Goal: Obtain resource: Obtain resource

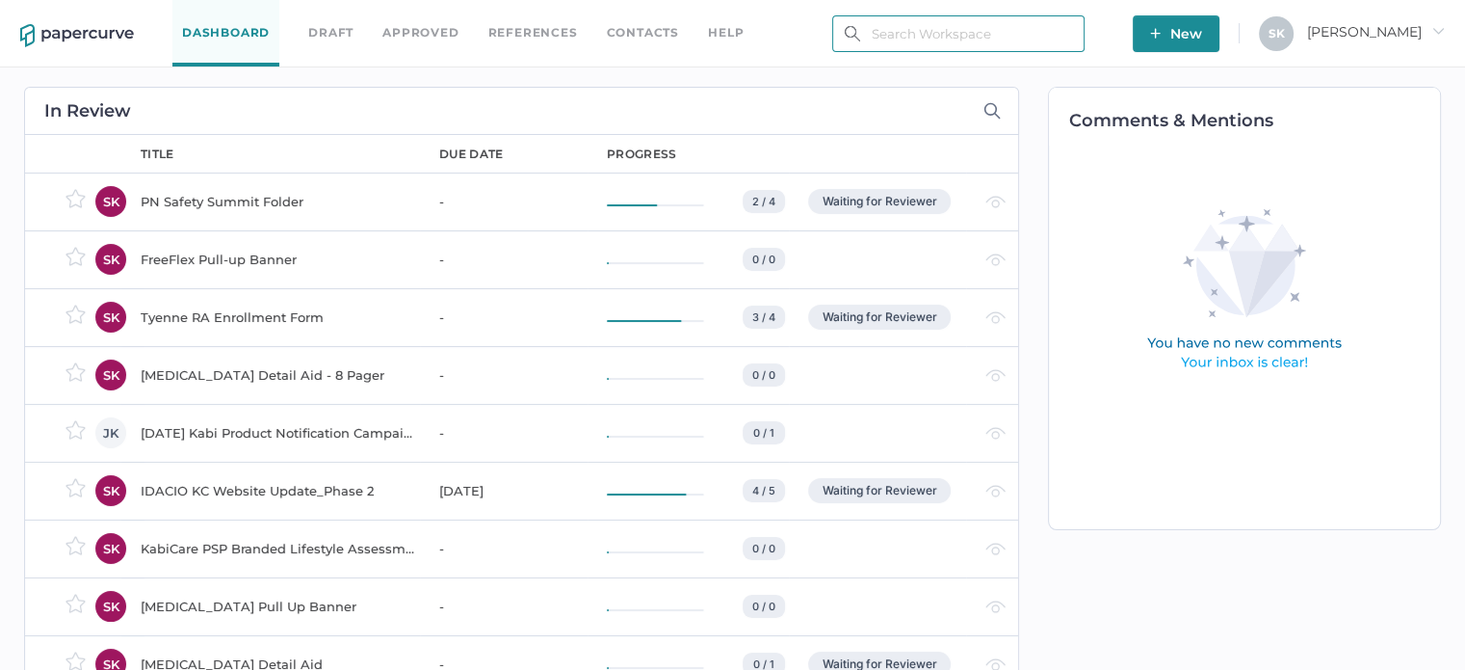
click at [948, 27] on input "text" at bounding box center [958, 33] width 252 height 37
click at [925, 28] on input "[PERSON_NAME]" at bounding box center [958, 33] width 252 height 37
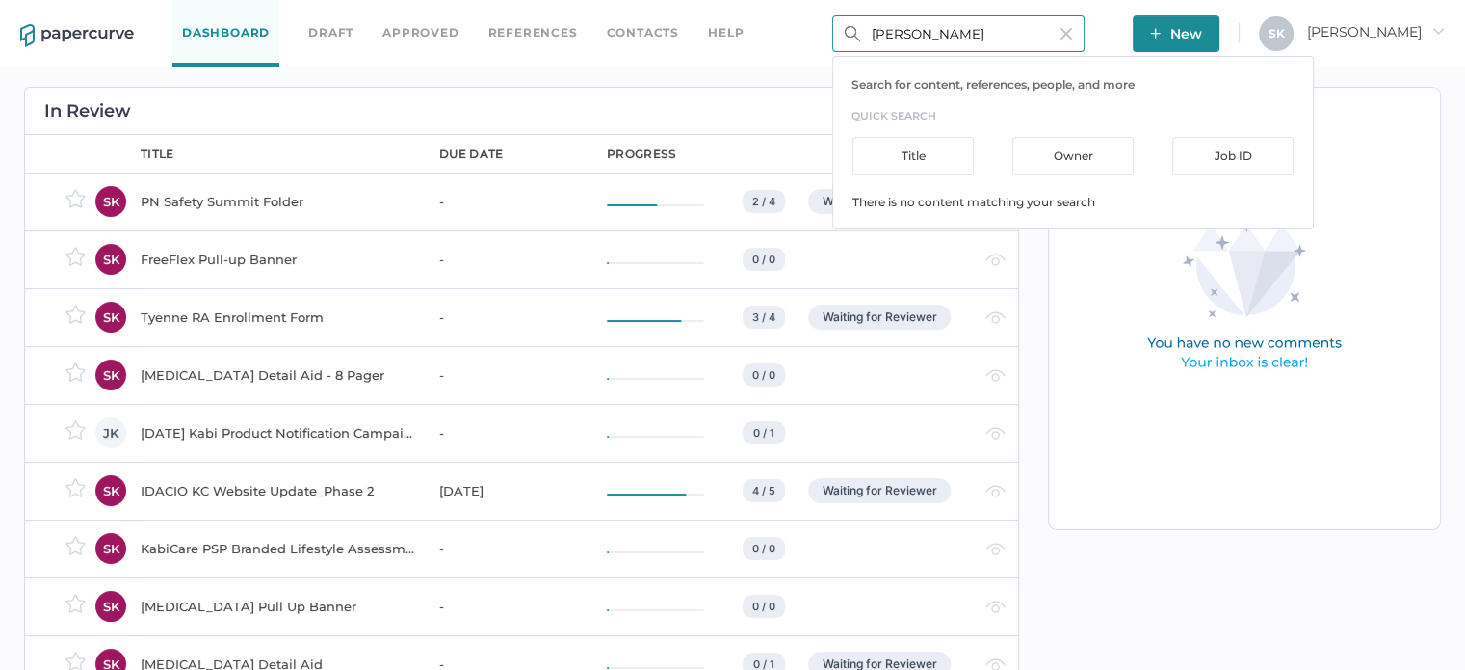
click at [925, 30] on input "[PERSON_NAME]" at bounding box center [958, 33] width 252 height 37
paste input "That works! ⁠ Smile"
drag, startPoint x: 1093, startPoint y: 31, endPoint x: 835, endPoint y: 29, distance: 257.2
click at [835, 29] on input "idacio rhThat works! ⁠ Smileeum" at bounding box center [958, 33] width 252 height 37
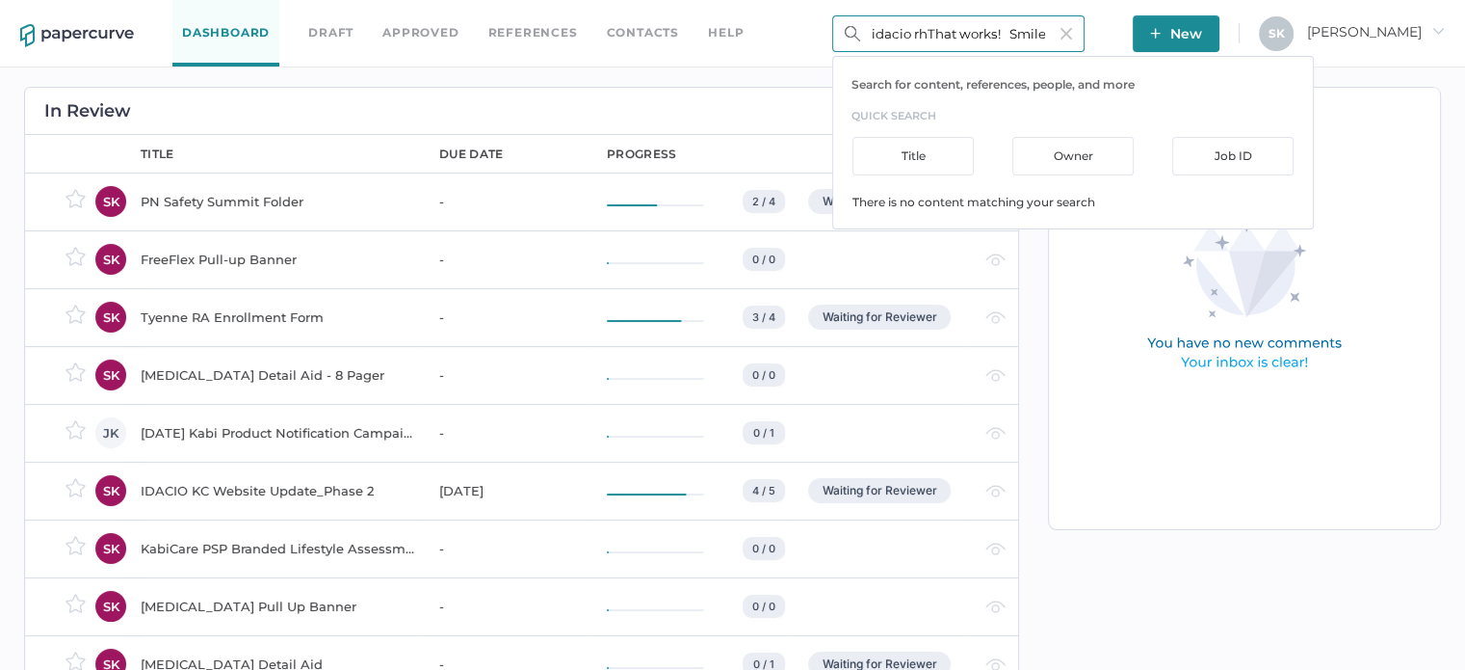
paste input "That works! ⁠ Smile"
click at [1085, 25] on input "That works! ⁠ Smile" at bounding box center [958, 33] width 252 height 37
click at [1085, 39] on input "That works! ⁠ Smile" at bounding box center [958, 33] width 252 height 37
type input "That works! ⁠ Smile"
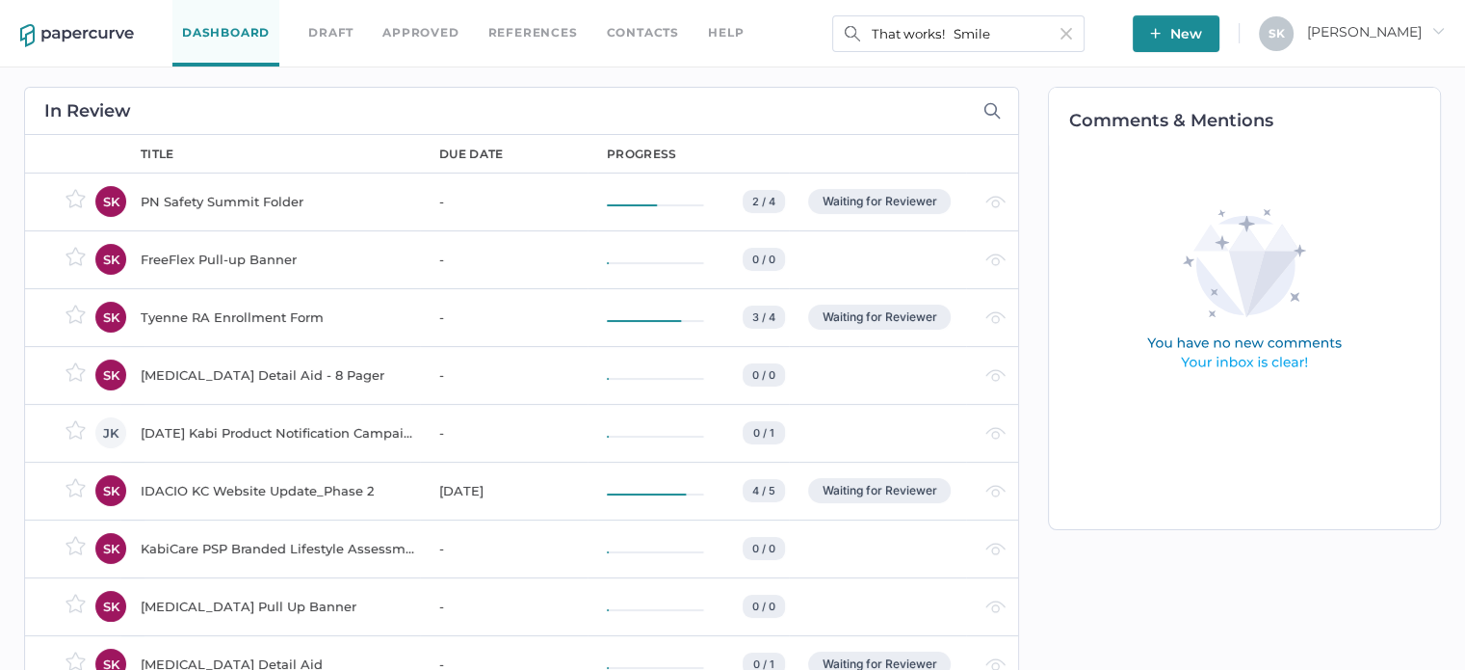
click at [1072, 30] on img at bounding box center [1067, 34] width 12 height 12
click at [1008, 44] on input "text" at bounding box center [958, 33] width 252 height 37
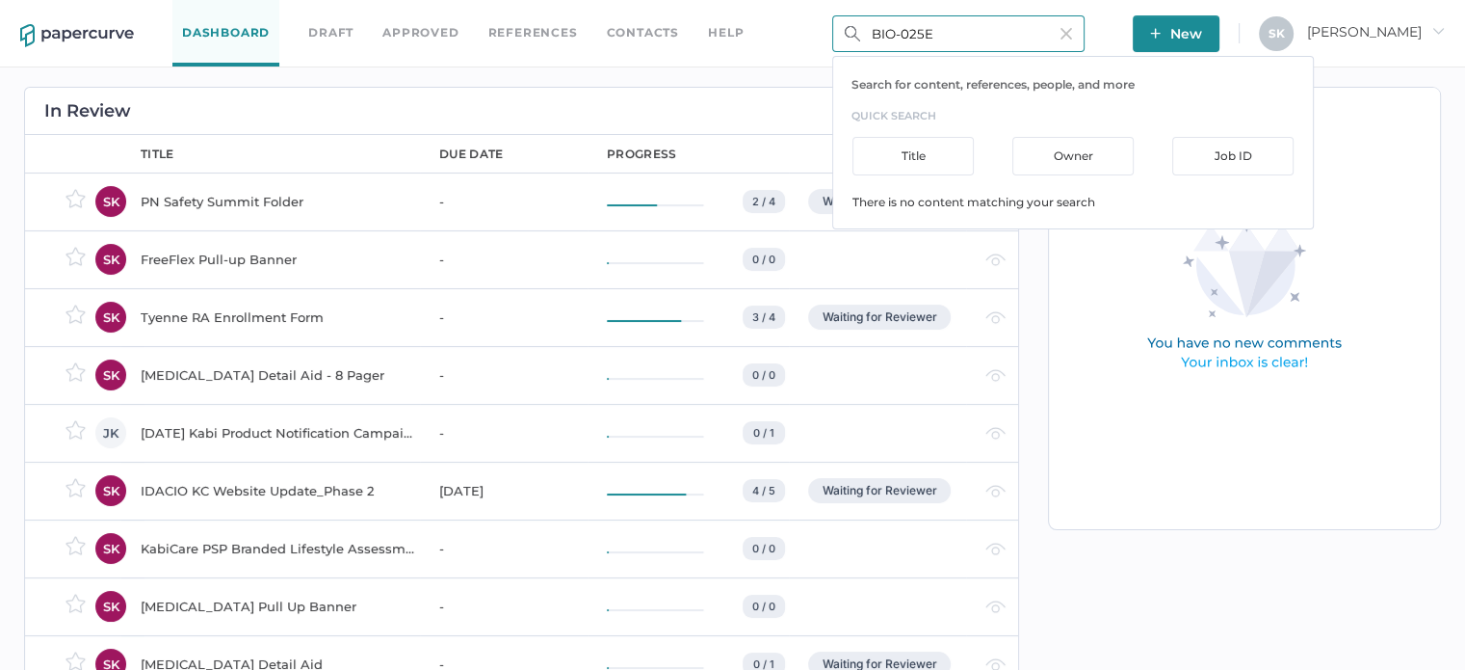
click at [885, 34] on input "BIO-025E" at bounding box center [958, 33] width 252 height 37
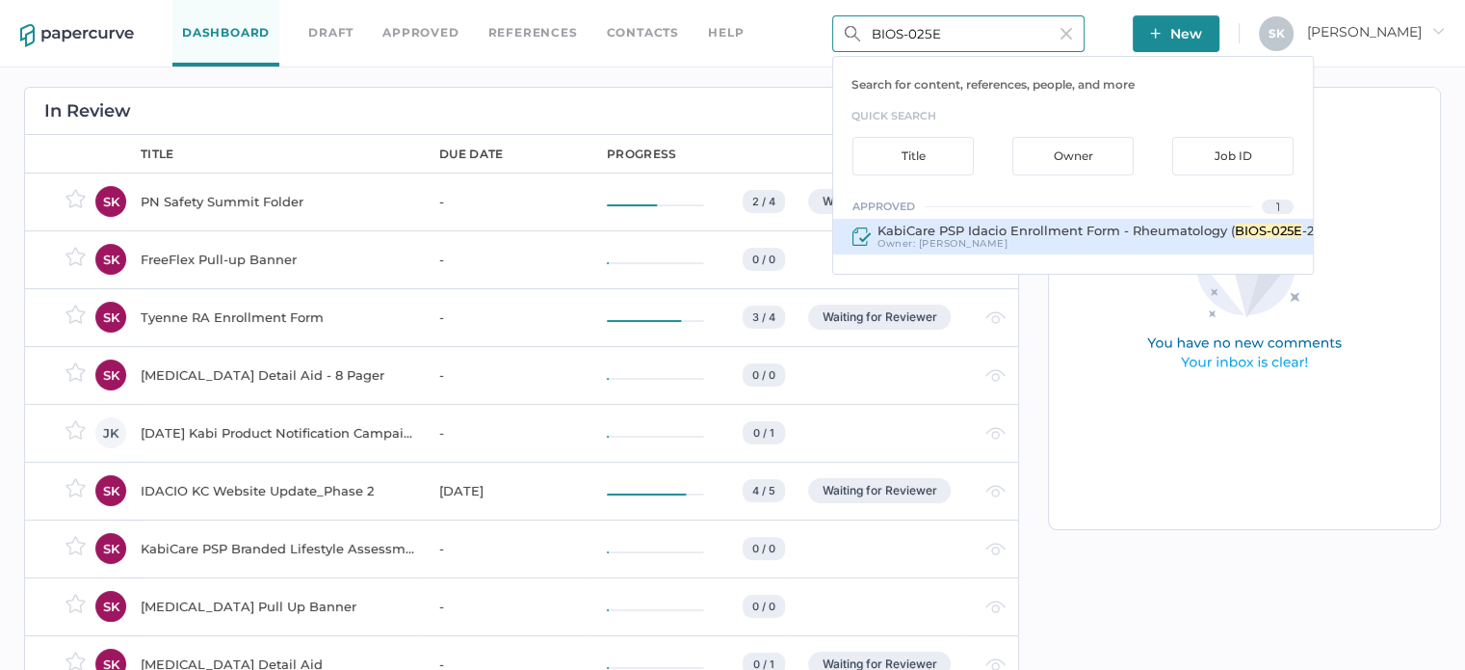
type input "BIOS-025E"
click at [1029, 226] on span "KabiCare PSP Idacio Enrollment Form - Rheumatology (" at bounding box center [1056, 230] width 357 height 15
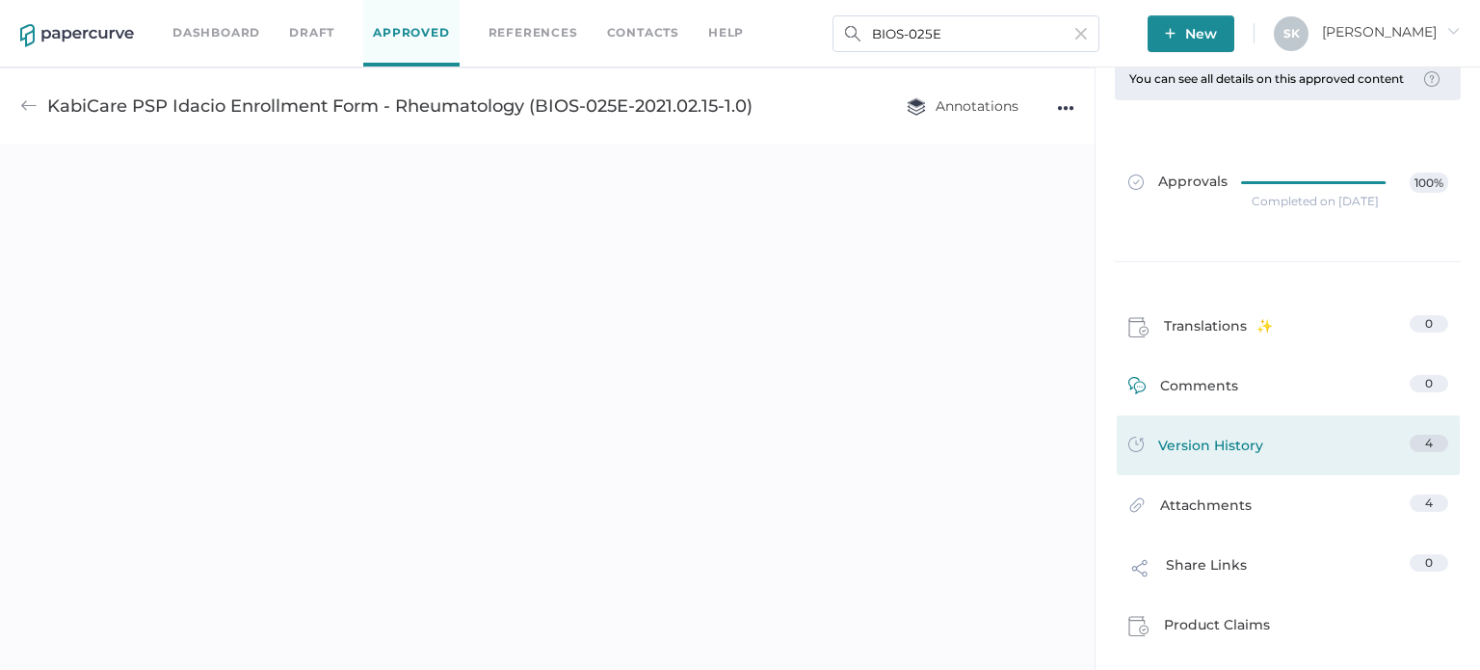
click at [1287, 415] on div "Version History 4" at bounding box center [1288, 445] width 343 height 60
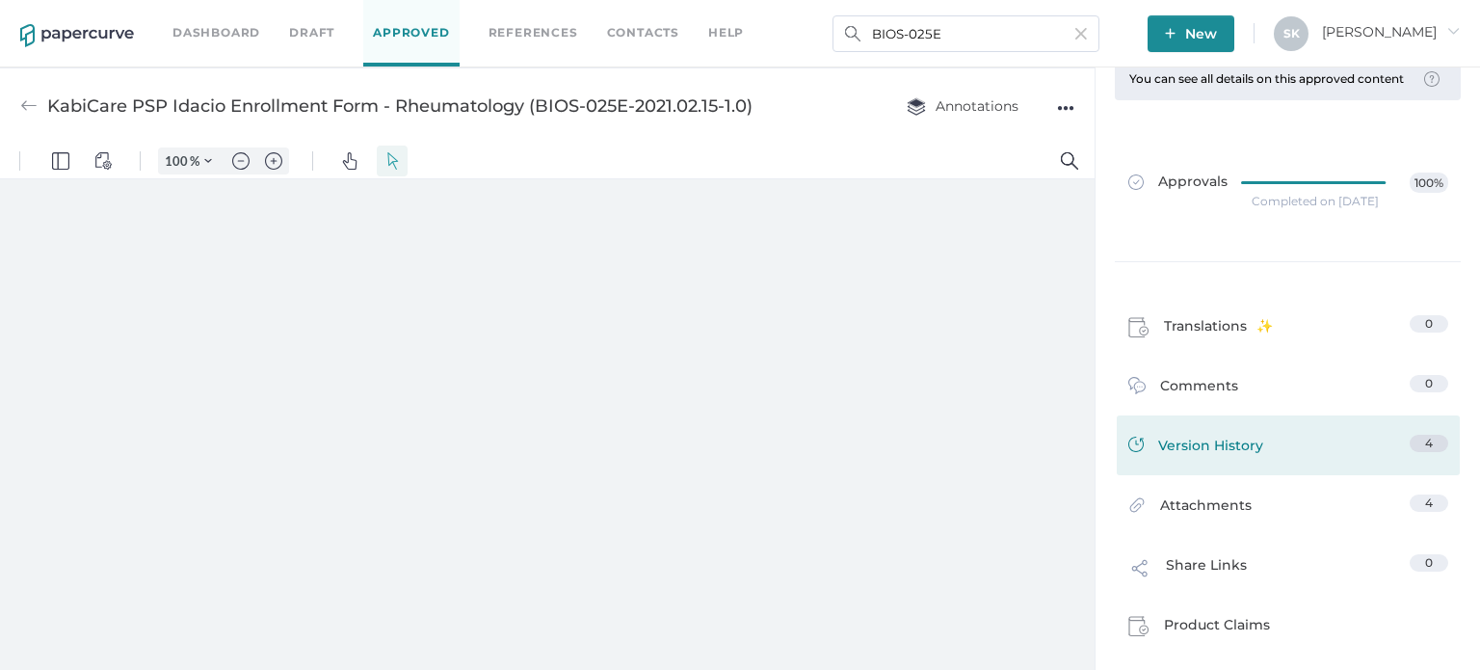
scroll to position [193, 0]
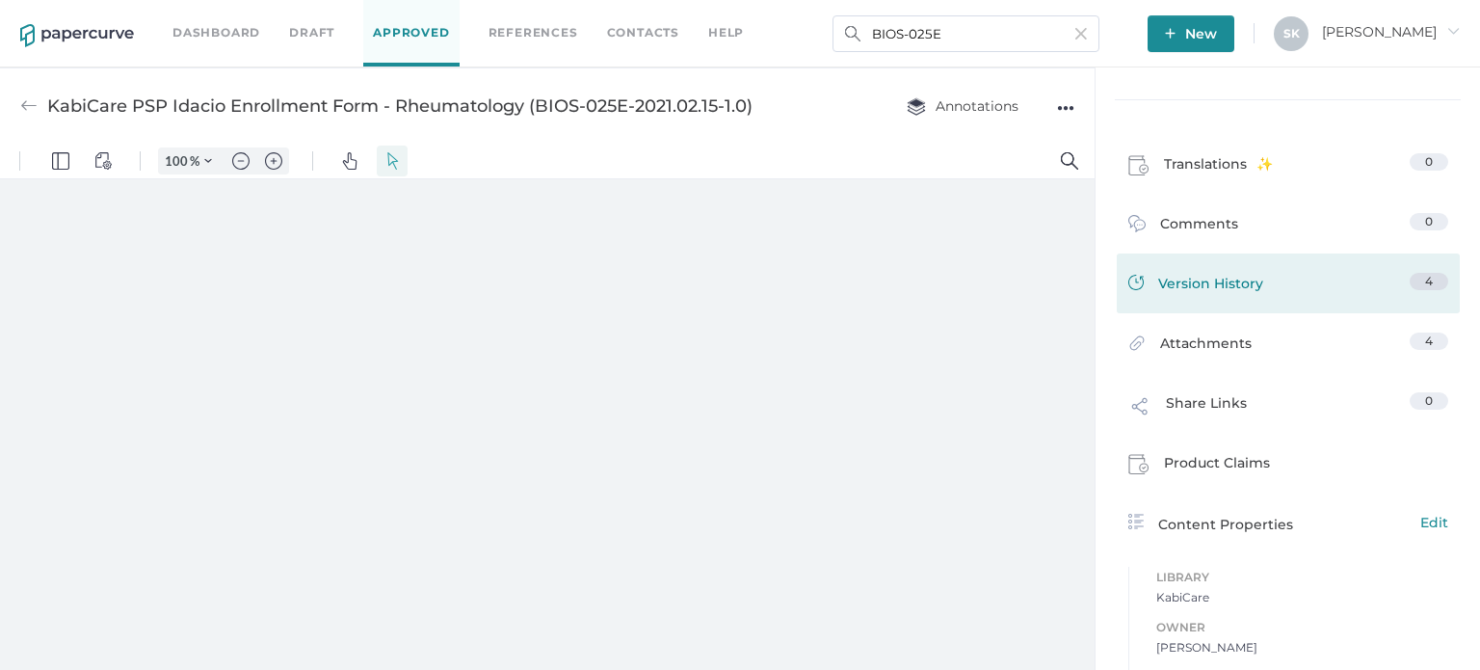
click at [1284, 300] on link "Version History 4" at bounding box center [1288, 286] width 320 height 27
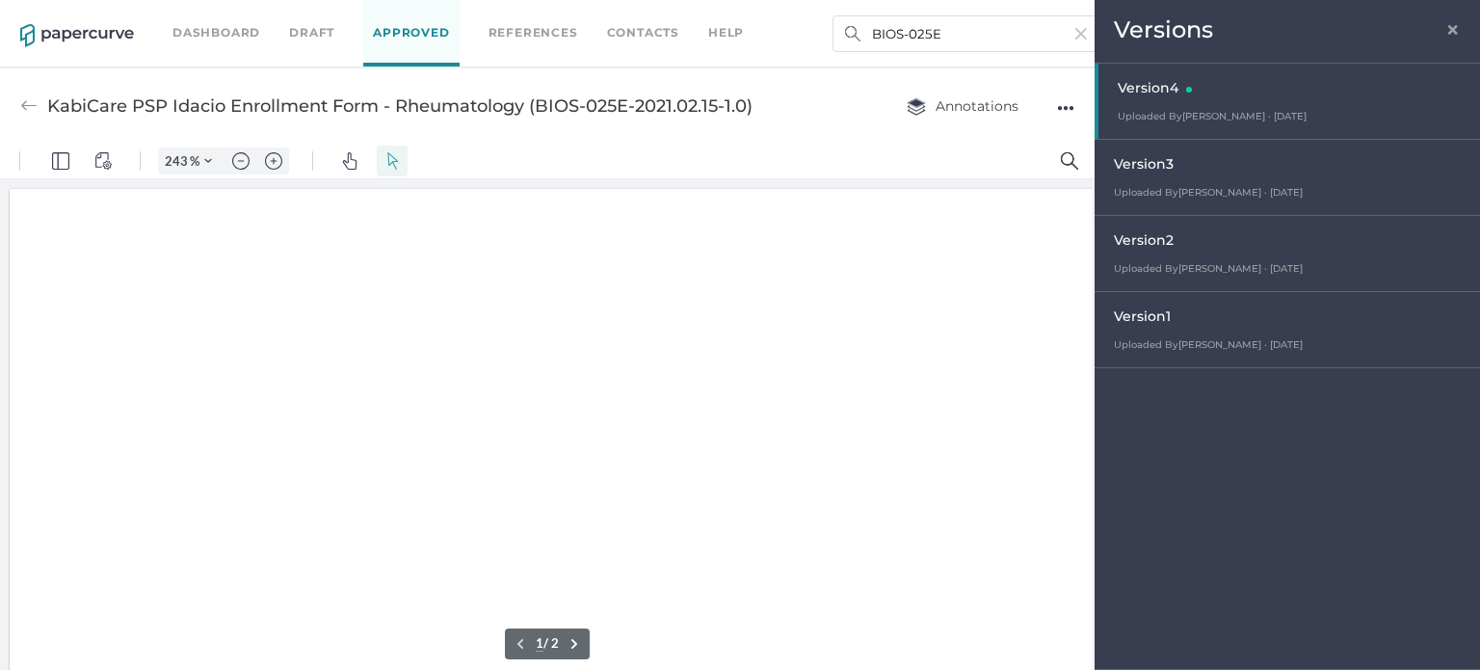
click at [1211, 335] on div "Version 1 Uploaded By [PERSON_NAME][DATE] [DATE] 11:05 am" at bounding box center [1286, 330] width 385 height 76
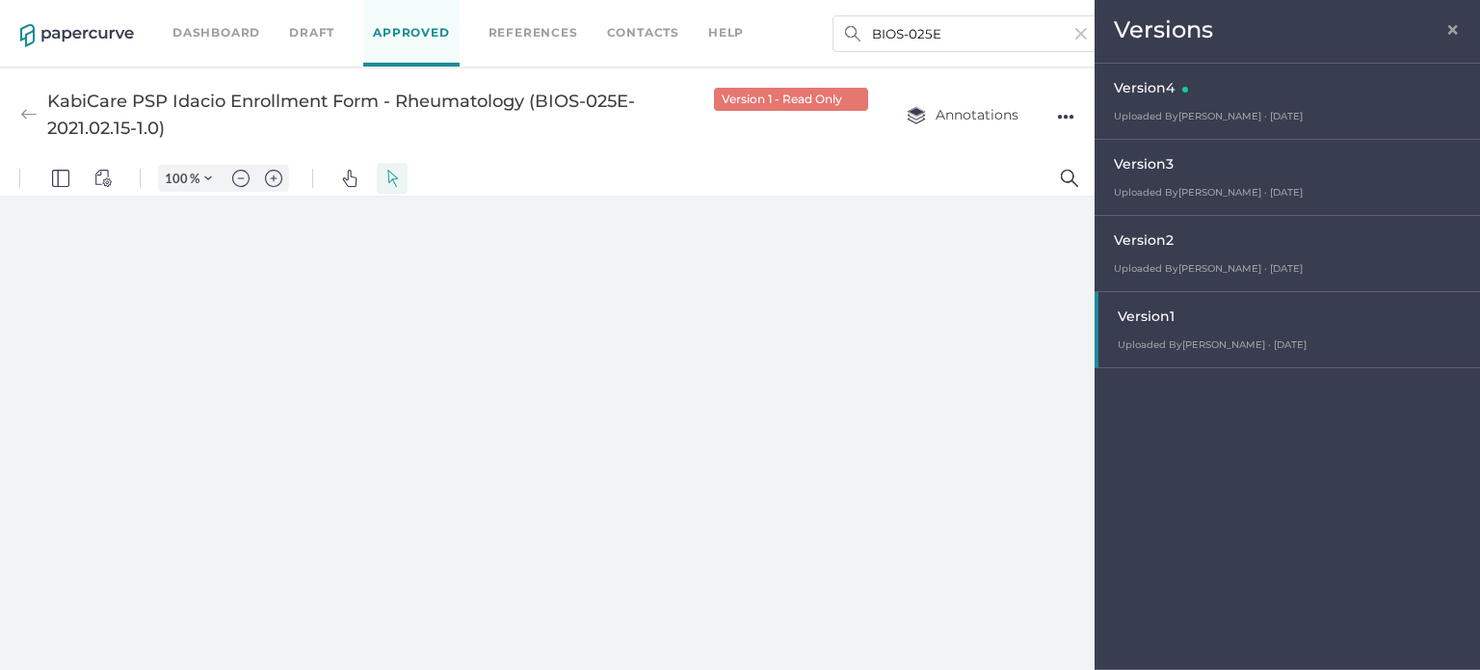
scroll to position [0, 0]
type input "243"
type input "1"
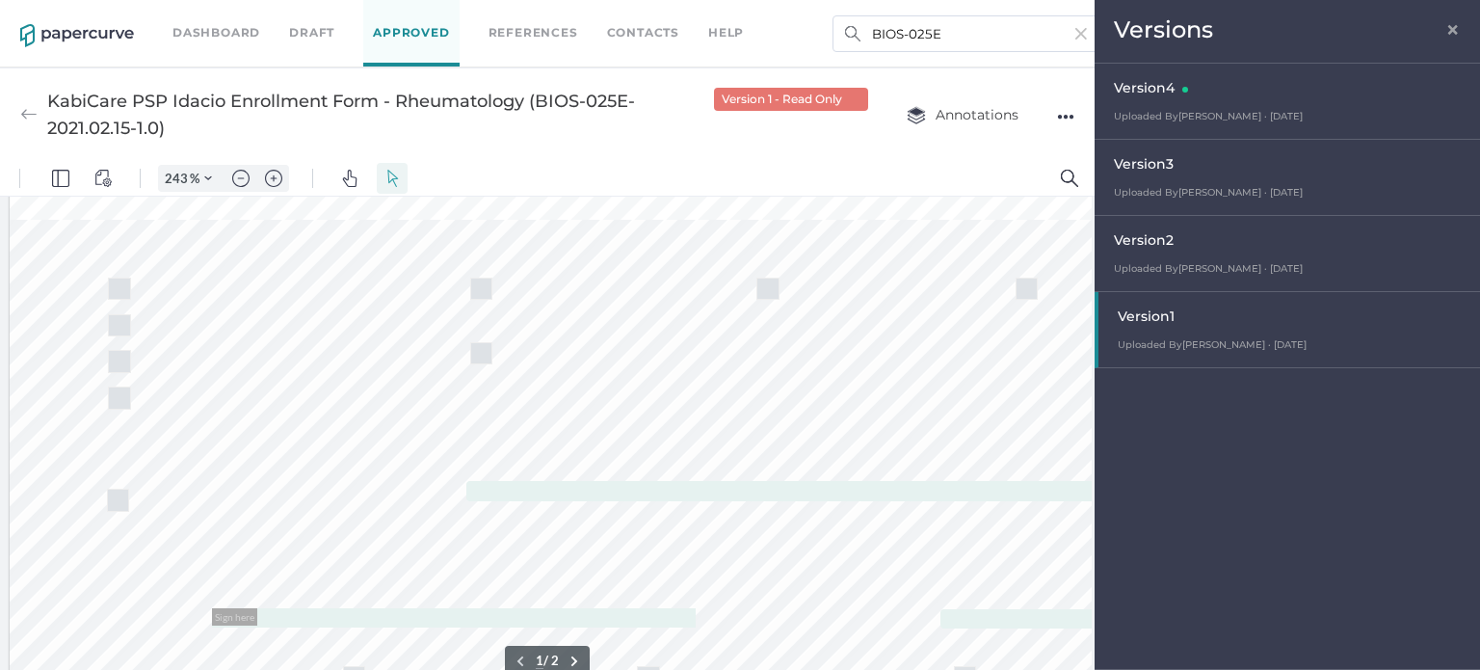
scroll to position [681, 0]
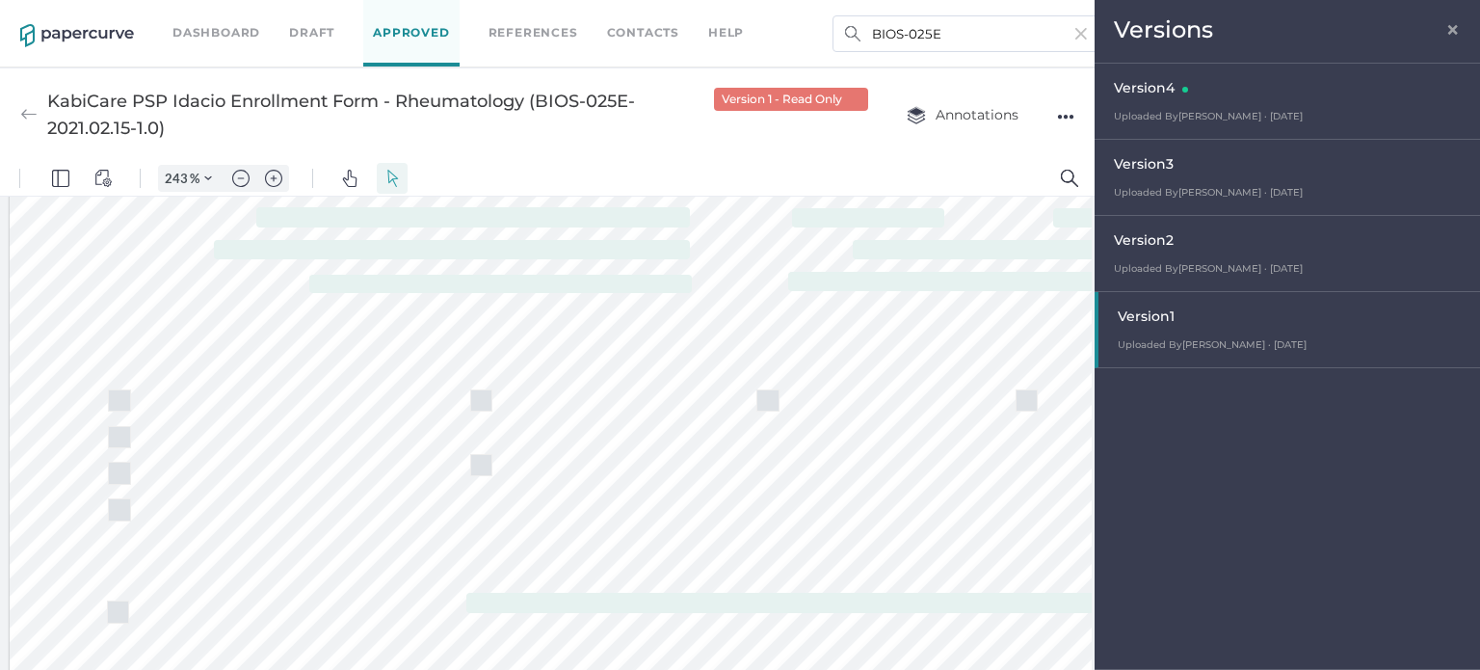
click at [1447, 35] on span "×" at bounding box center [1452, 26] width 15 height 15
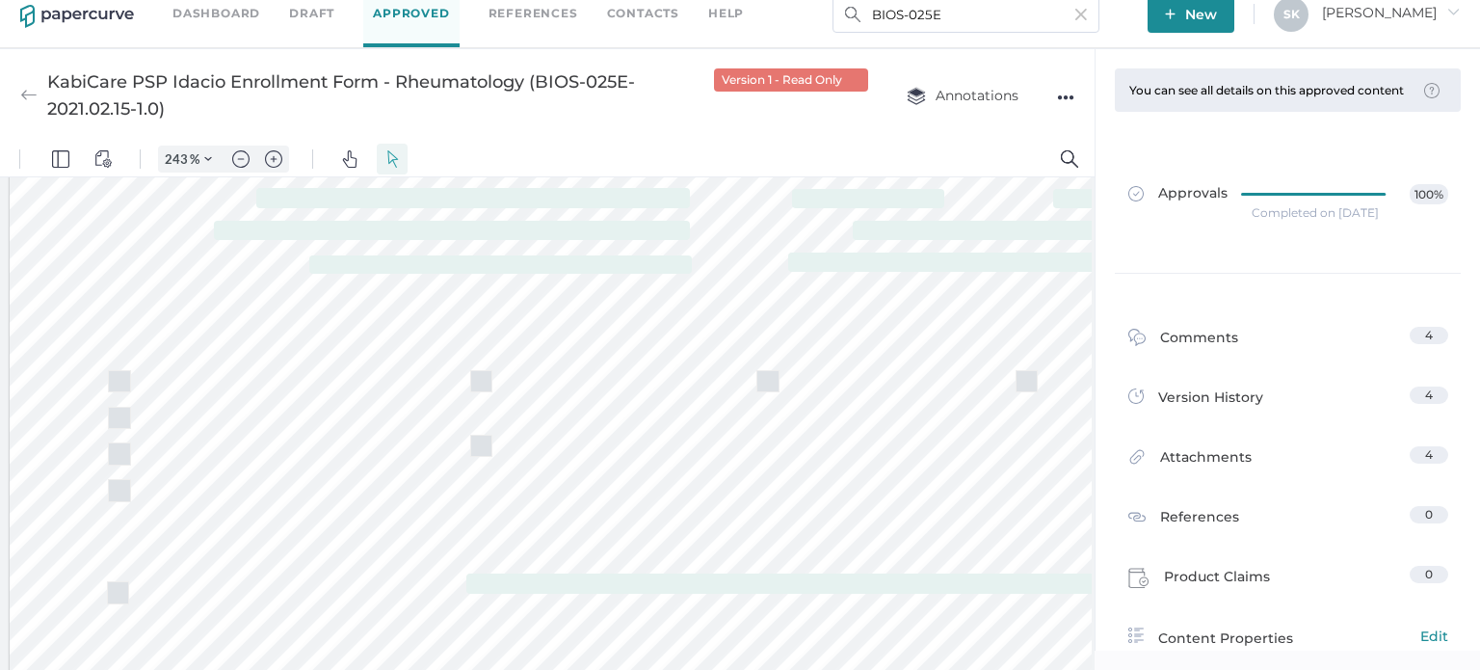
scroll to position [25, 0]
